Goal: Task Accomplishment & Management: Use online tool/utility

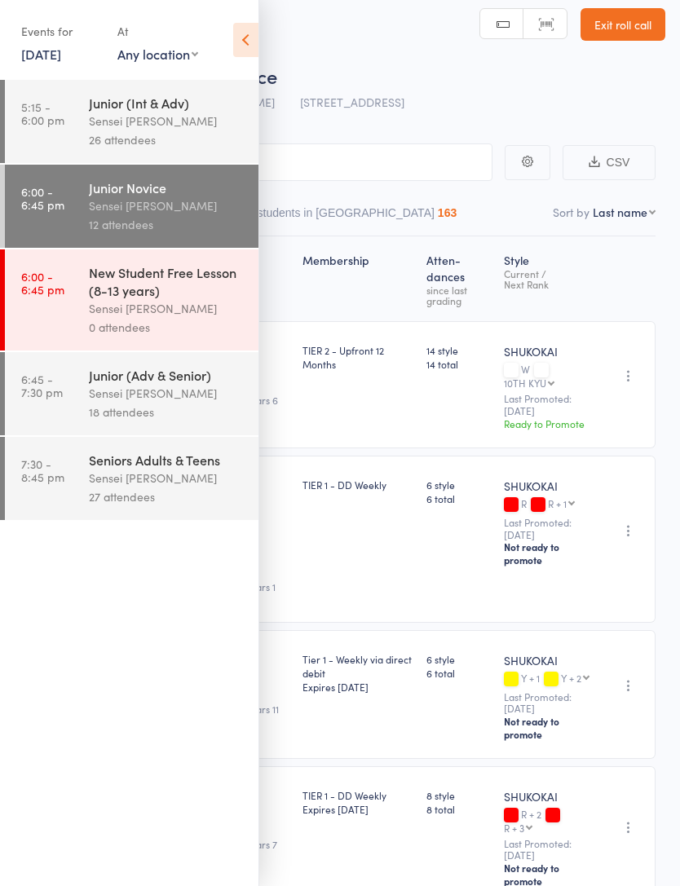
click at [191, 412] on div "18 attendees" at bounding box center [167, 412] width 156 height 19
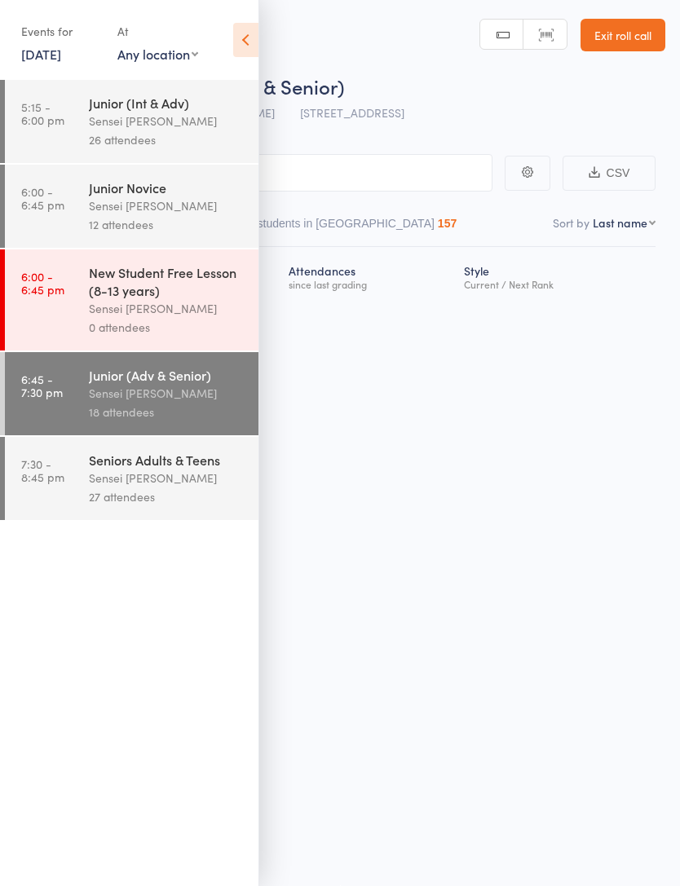
click at [254, 39] on icon at bounding box center [245, 40] width 25 height 34
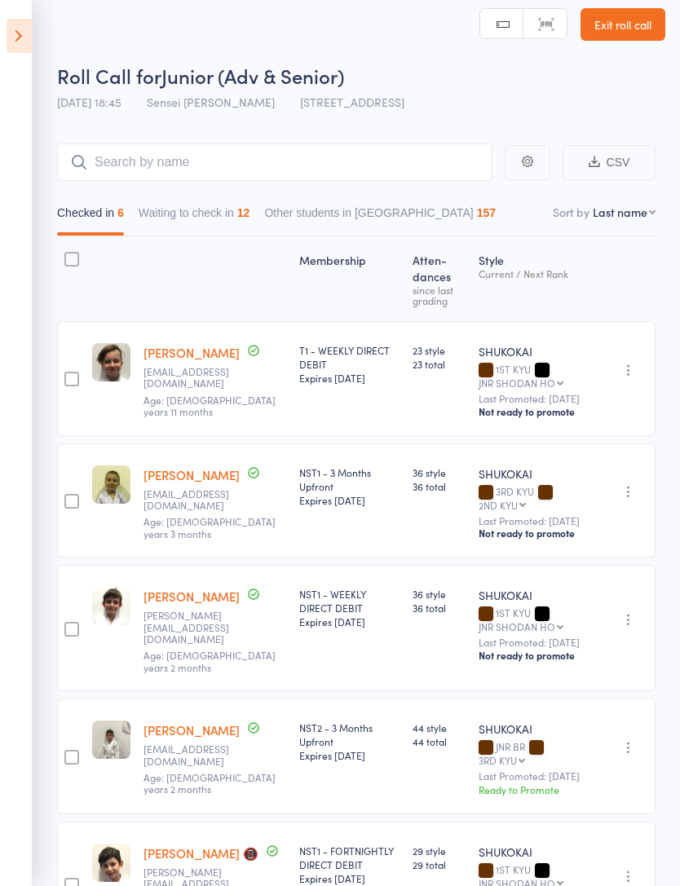
click at [235, 216] on button "Waiting to check in 12" at bounding box center [195, 216] width 112 height 37
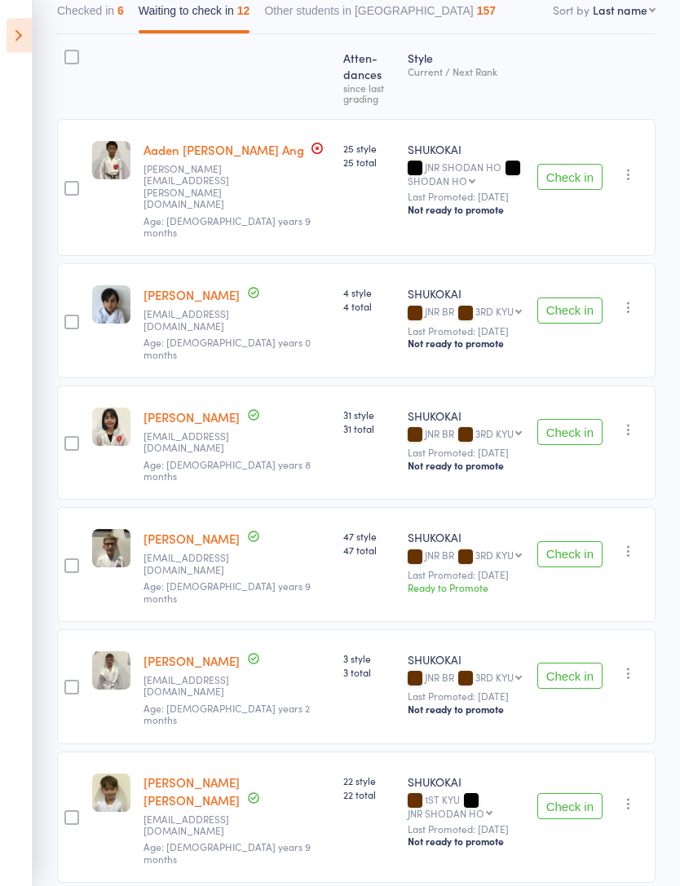
click at [564, 420] on button "Check in" at bounding box center [569, 433] width 65 height 26
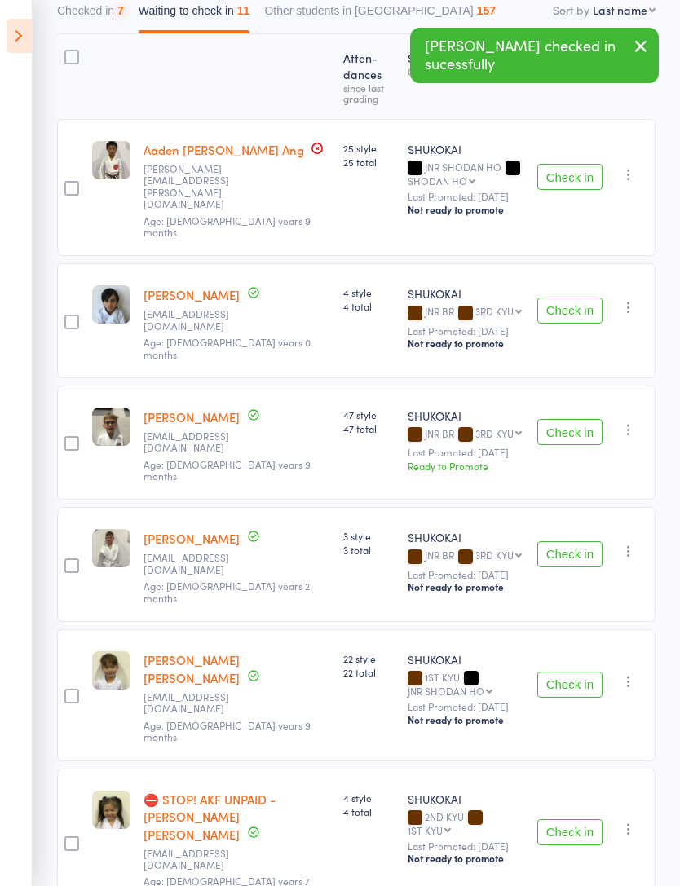
click at [583, 419] on button "Check in" at bounding box center [569, 432] width 65 height 26
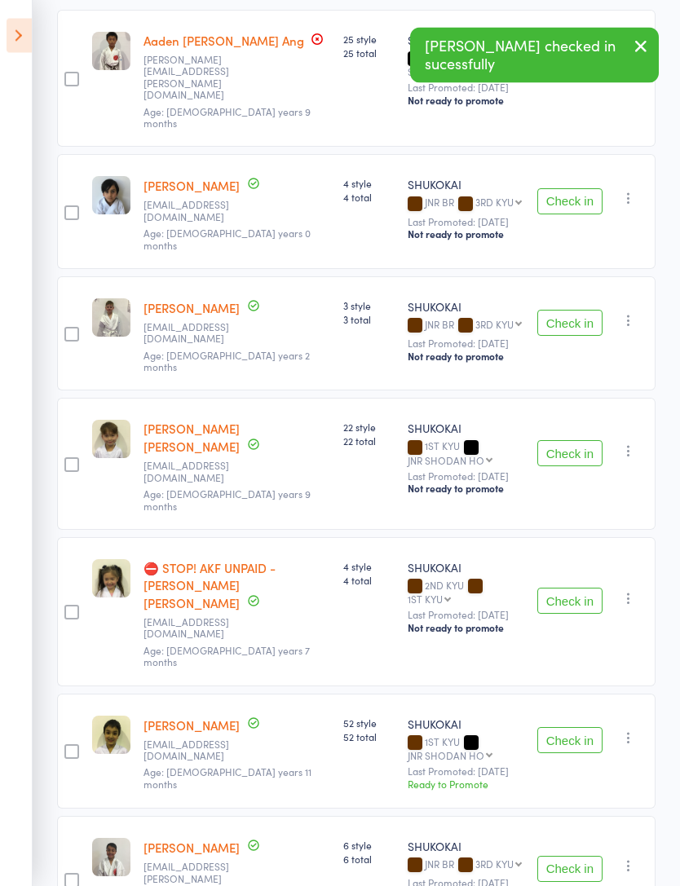
scroll to position [323, 0]
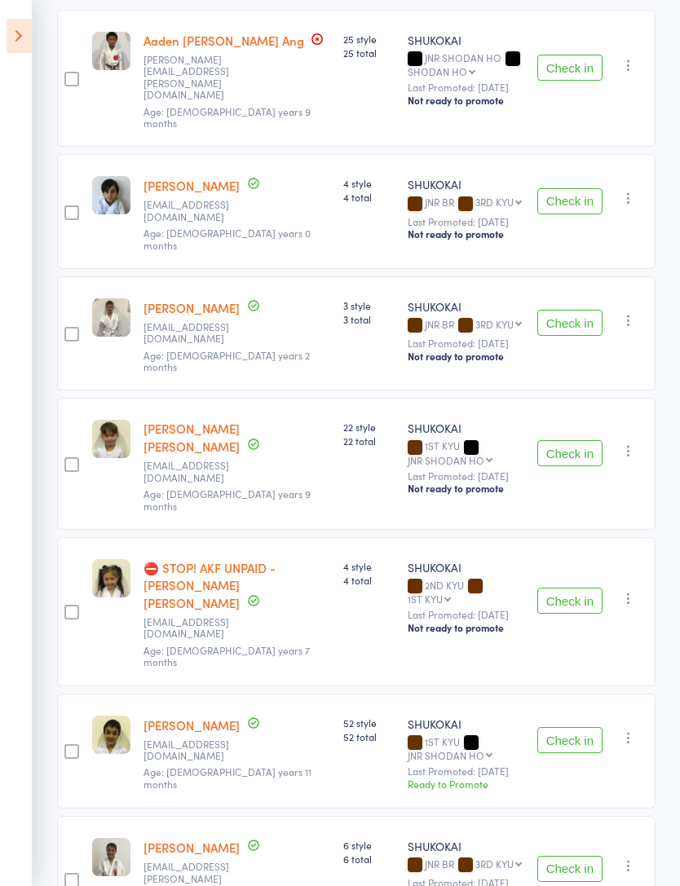
click at [582, 310] on button "Check in" at bounding box center [569, 323] width 65 height 26
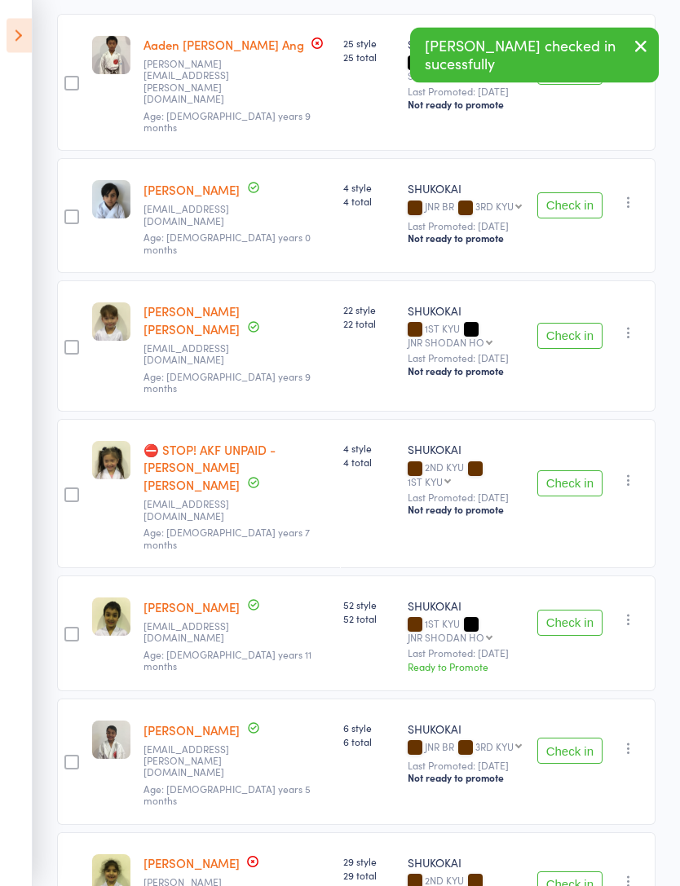
scroll to position [0, 0]
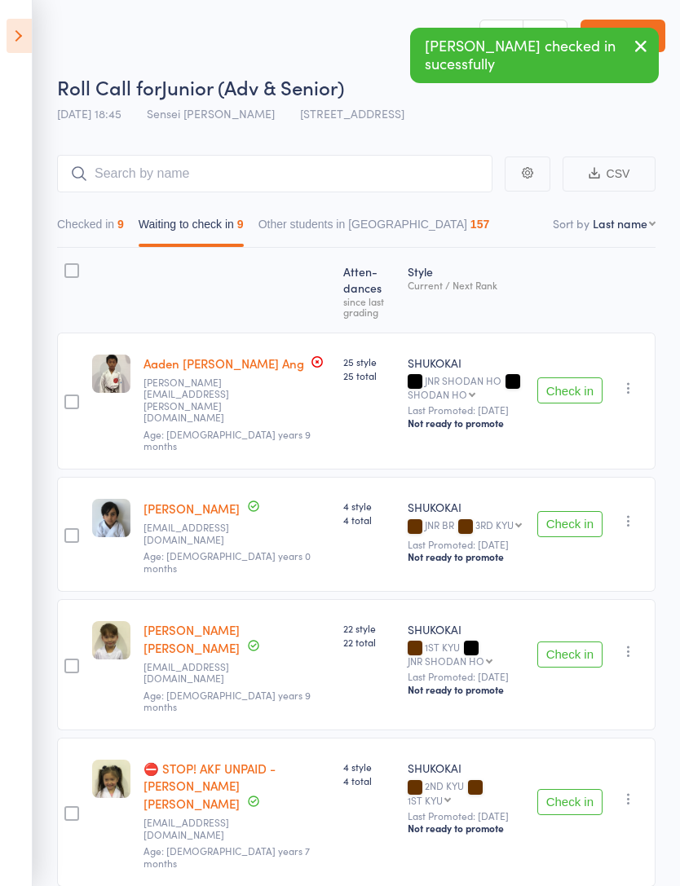
click at [124, 228] on div "9" at bounding box center [120, 224] width 7 height 13
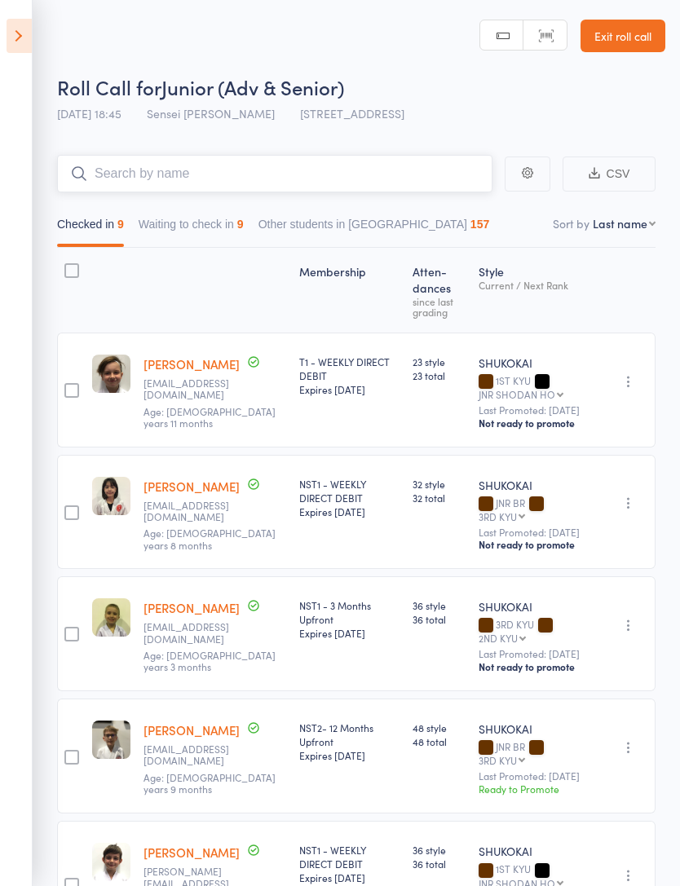
click at [221, 170] on input "search" at bounding box center [274, 173] width 435 height 37
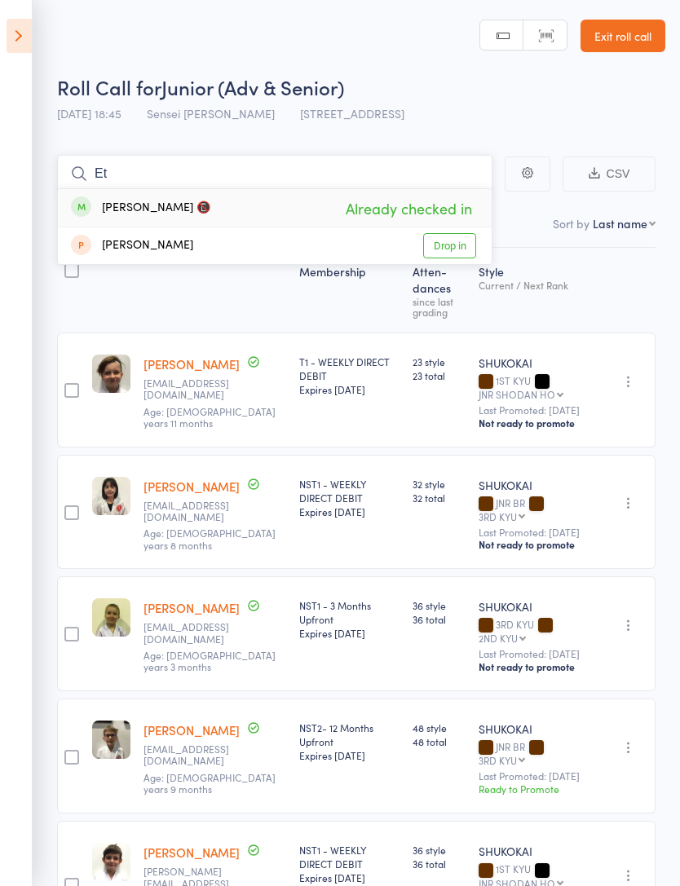
type input "E"
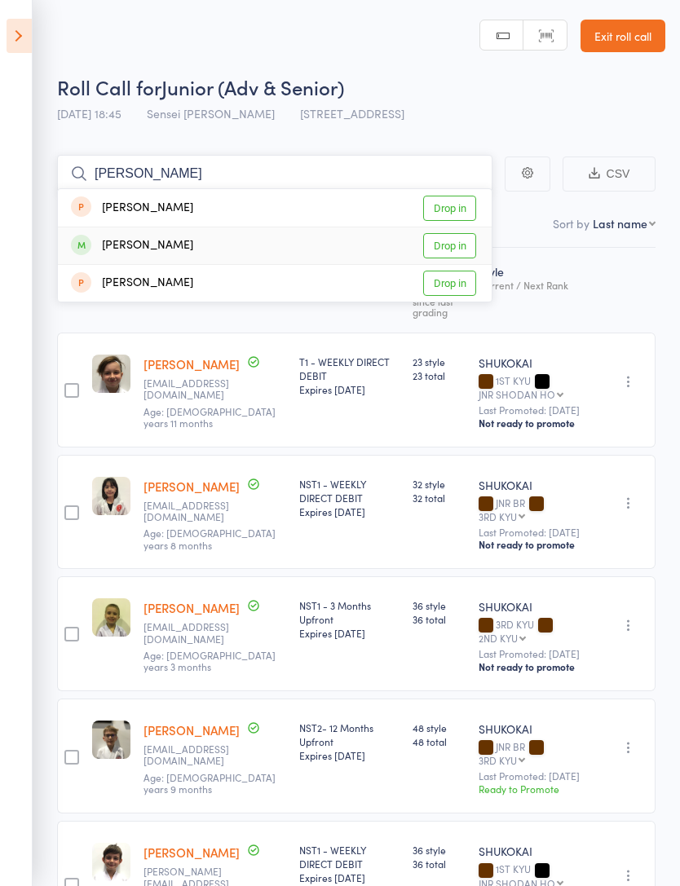
type input "[PERSON_NAME]"
click at [470, 258] on link "Drop in" at bounding box center [449, 245] width 53 height 25
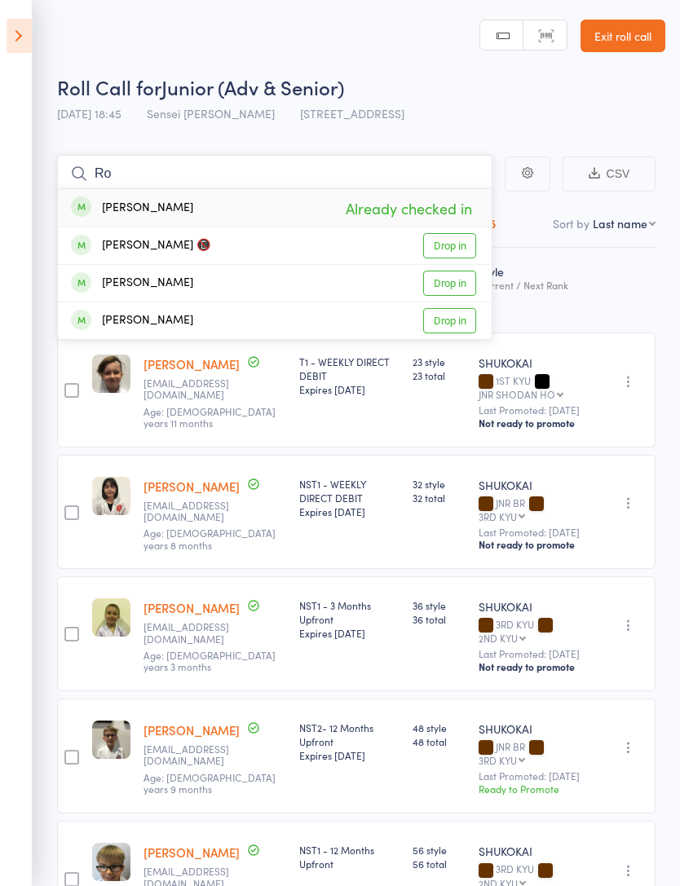
type input "R"
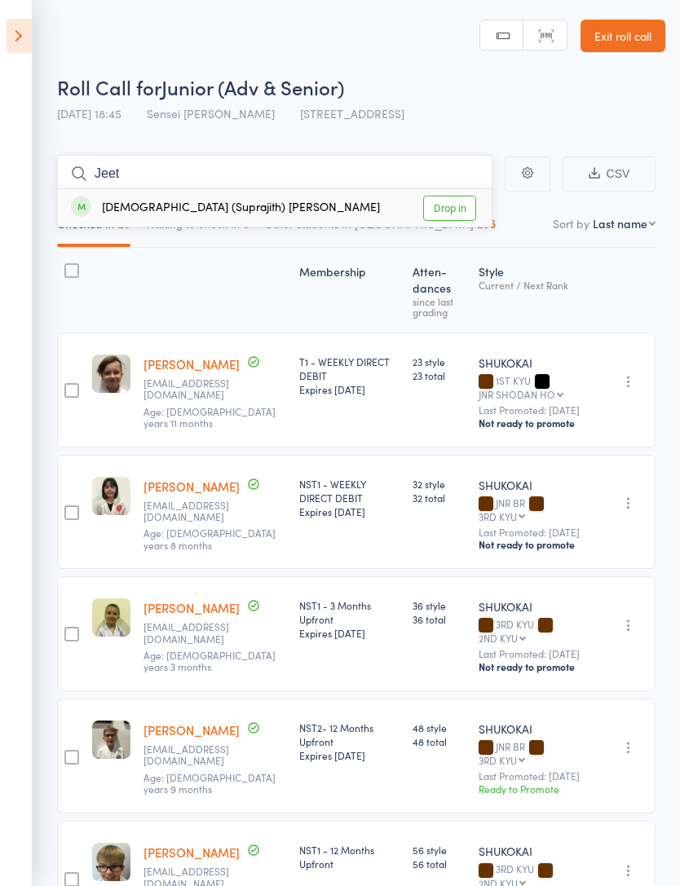
type input "Jeet"
click at [457, 201] on link "Drop in" at bounding box center [449, 208] width 53 height 25
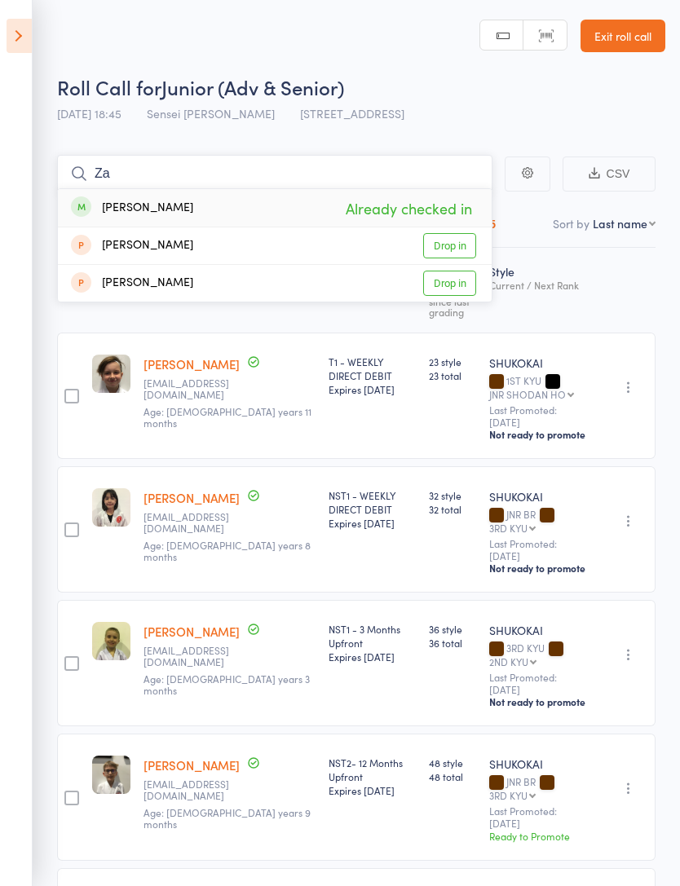
type input "Z"
type input "B"
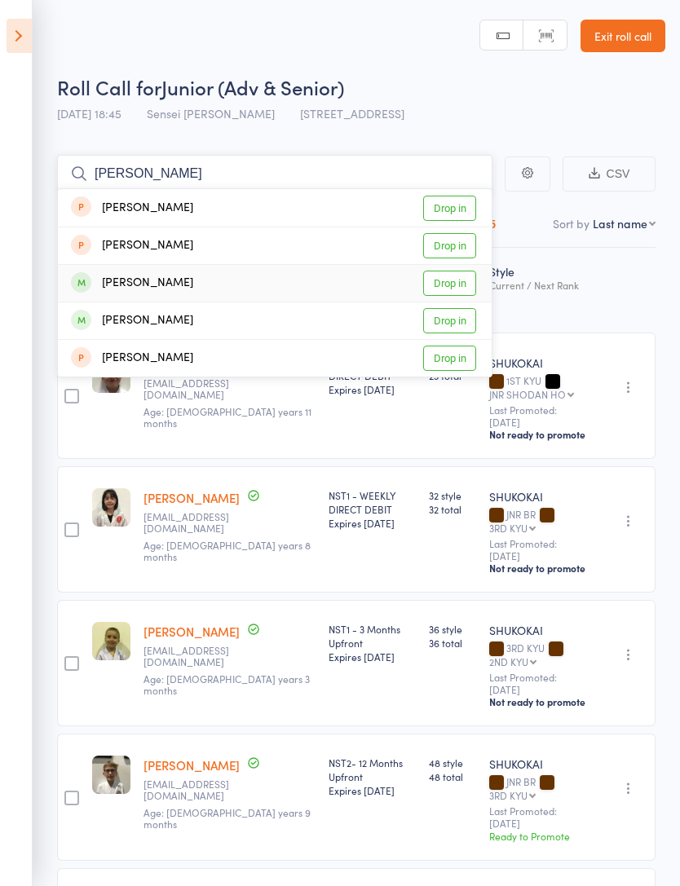
type input "[PERSON_NAME]"
click at [461, 287] on link "Drop in" at bounding box center [449, 283] width 53 height 25
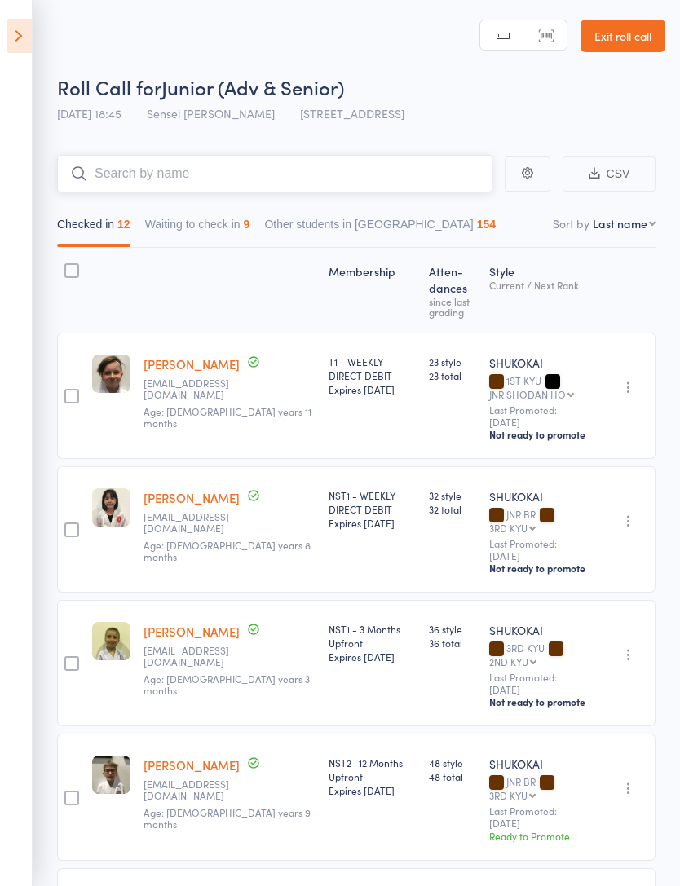
type input "J"
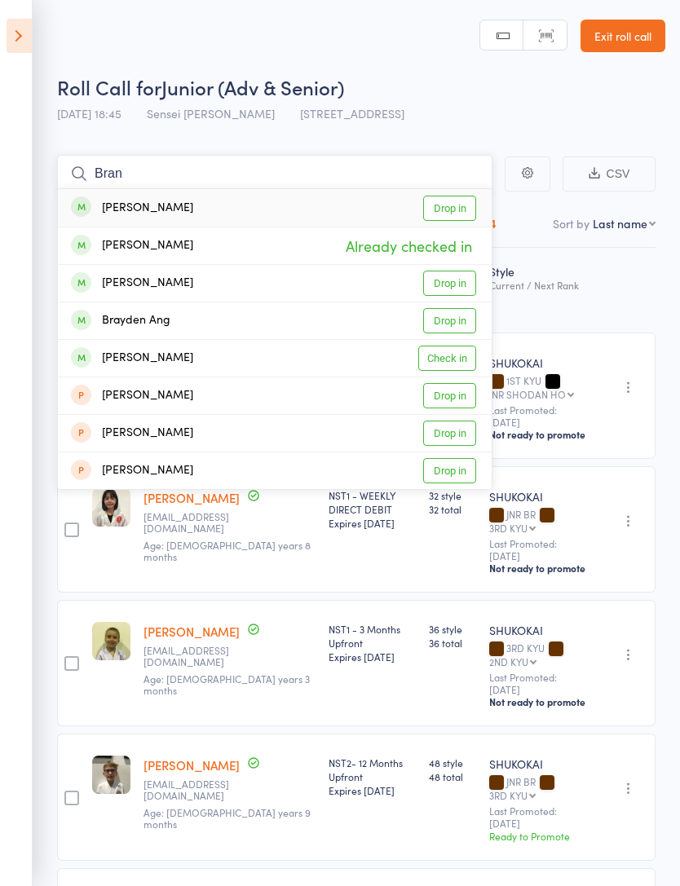
type input "Bran"
click at [455, 209] on link "Drop in" at bounding box center [449, 208] width 53 height 25
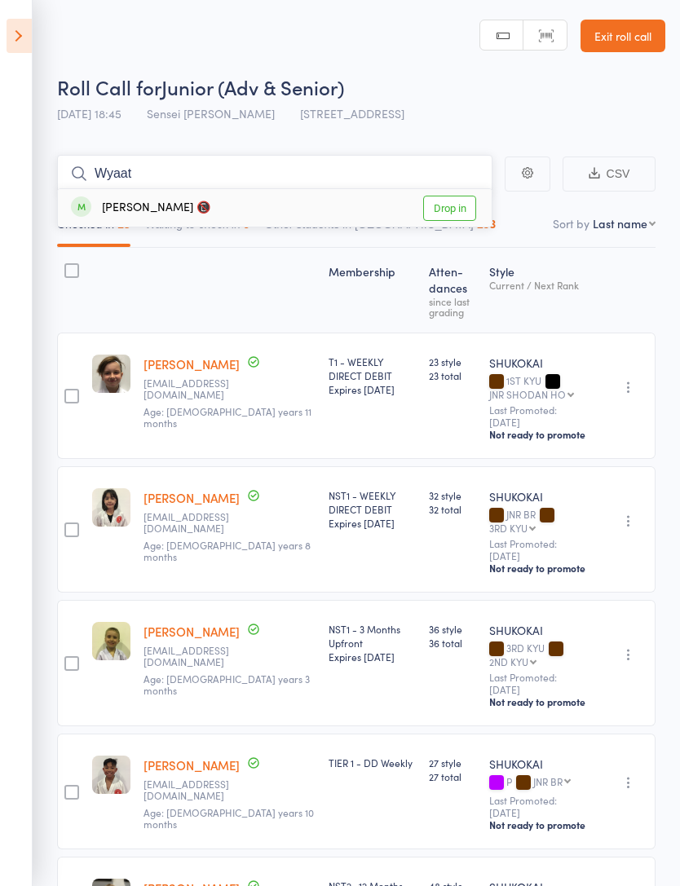
type input "Wyaat"
click at [459, 210] on link "Drop in" at bounding box center [449, 208] width 53 height 25
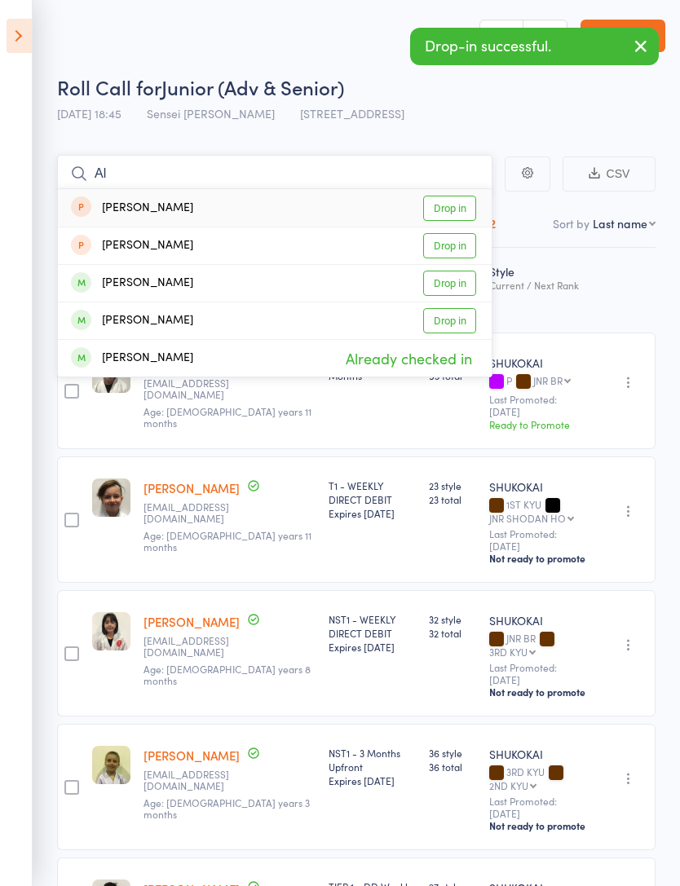
type input "A"
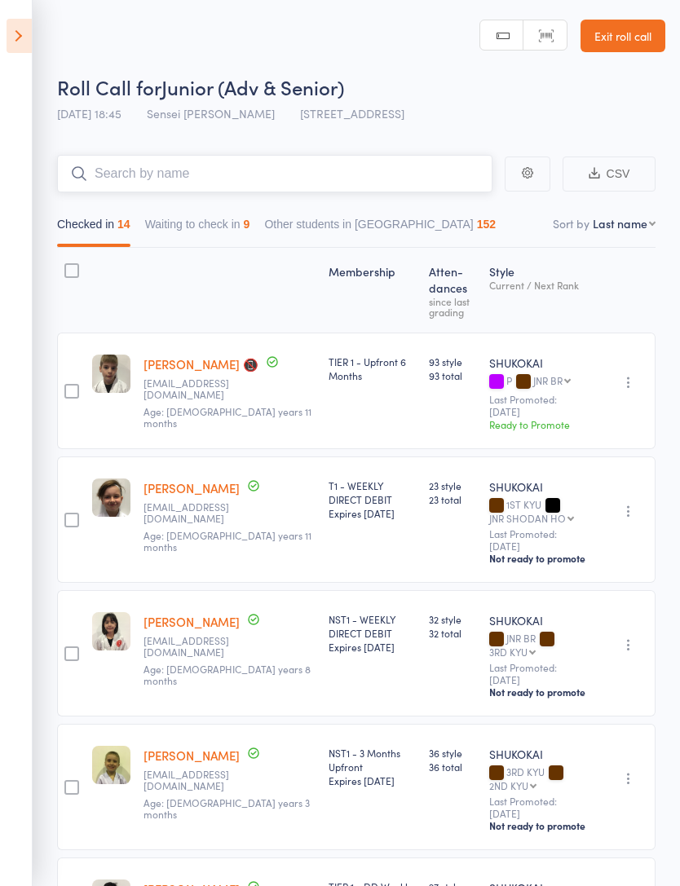
click at [249, 167] on input "search" at bounding box center [274, 173] width 435 height 37
click at [312, 183] on input "search" at bounding box center [274, 173] width 435 height 37
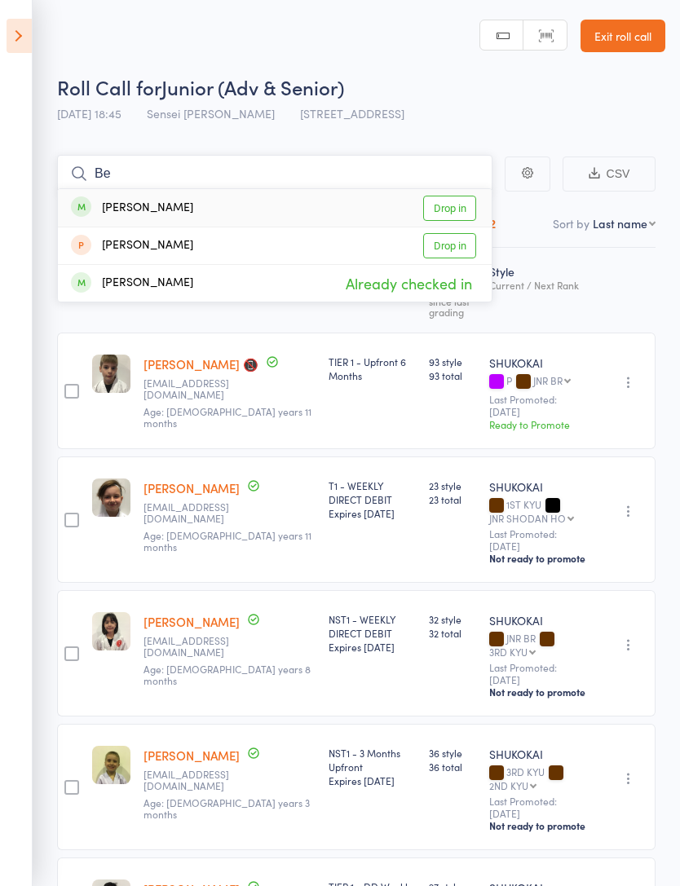
type input "B"
